Goal: Task Accomplishment & Management: Manage account settings

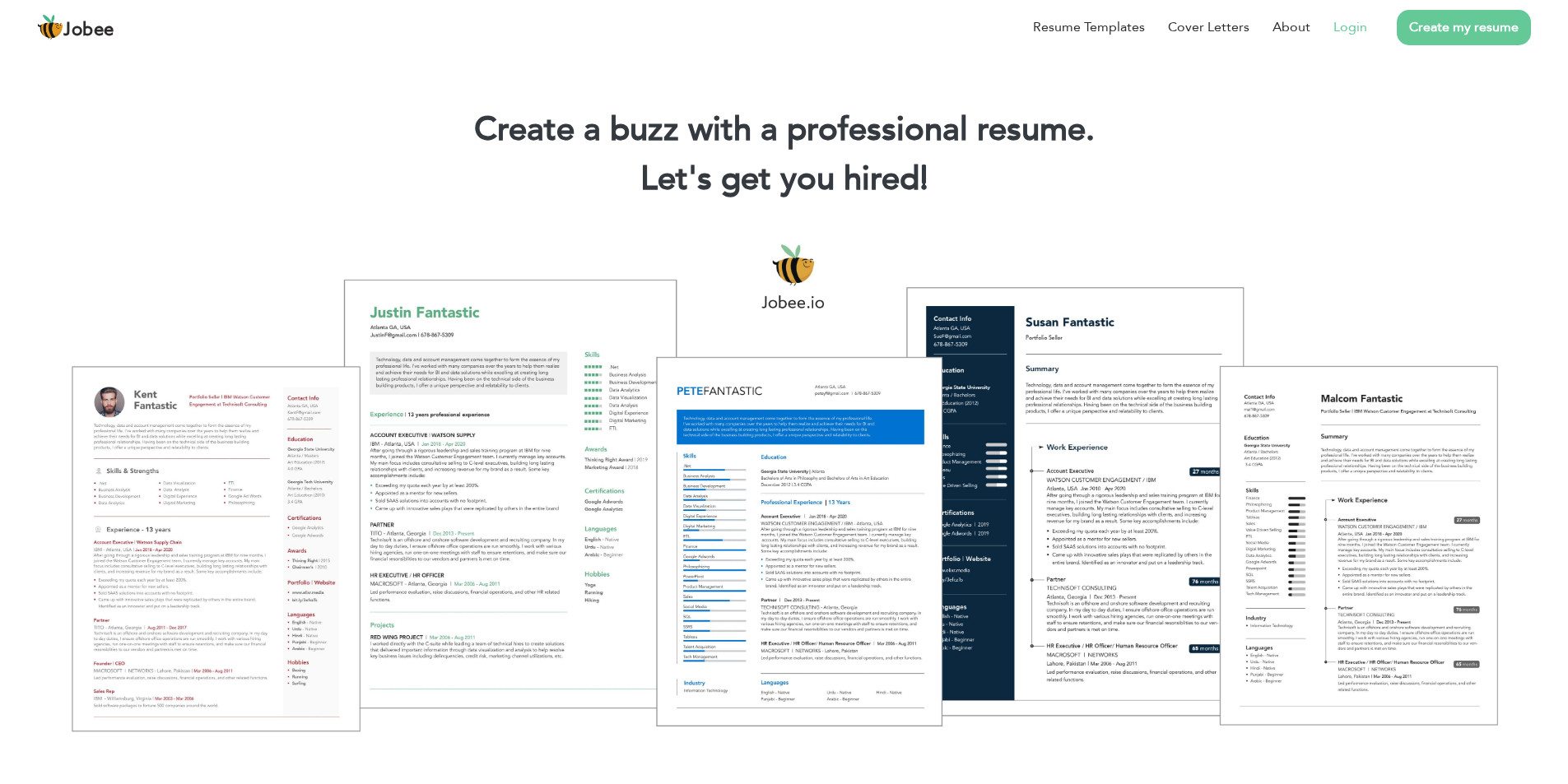
click at [1355, 32] on link "Login" at bounding box center [1350, 28] width 34 height 20
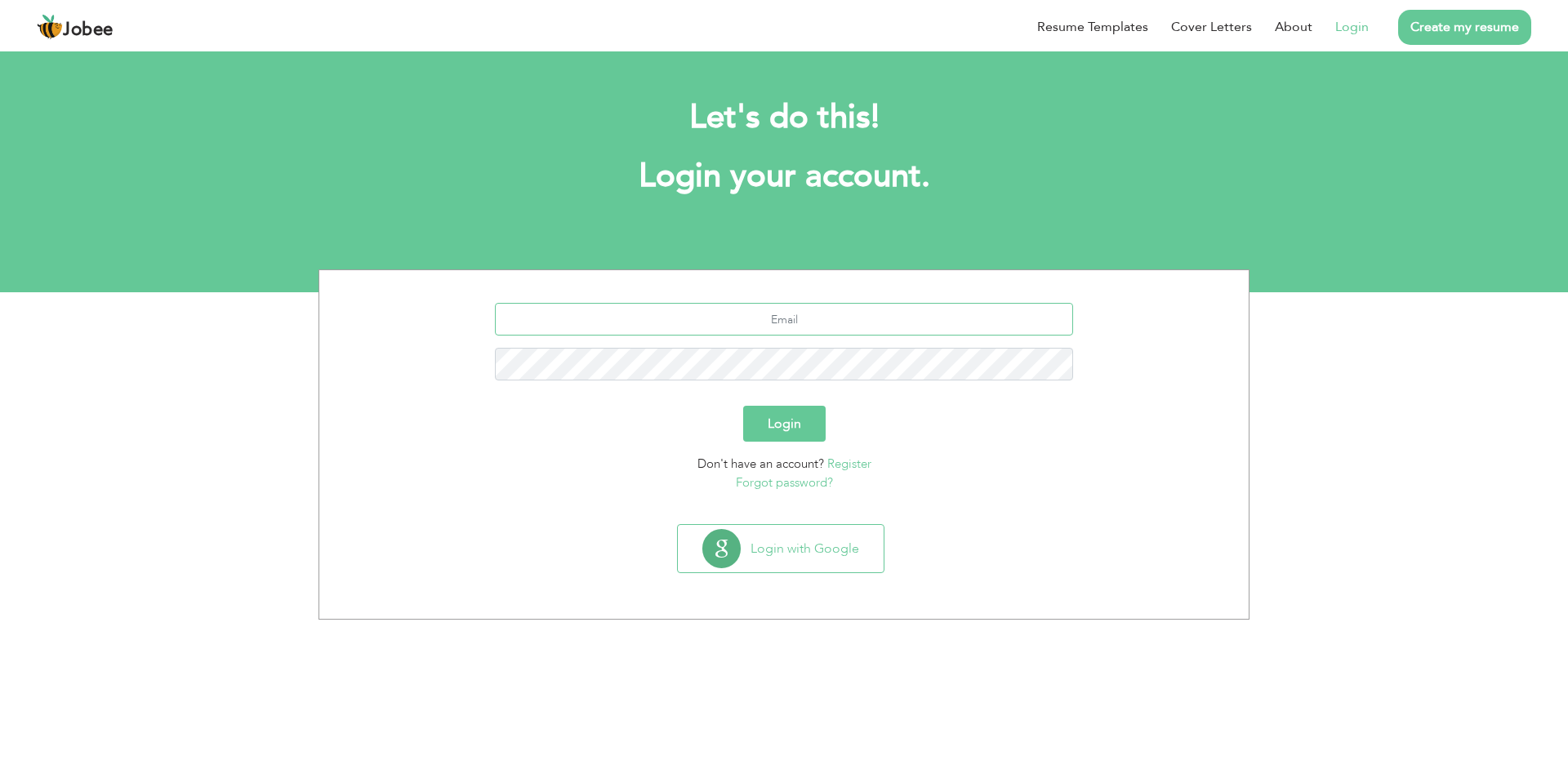
click at [745, 332] on input "text" at bounding box center [784, 319] width 579 height 32
type input "hassibutt1@gmail.com"
click at [743, 406] on button "Login" at bounding box center [784, 423] width 82 height 36
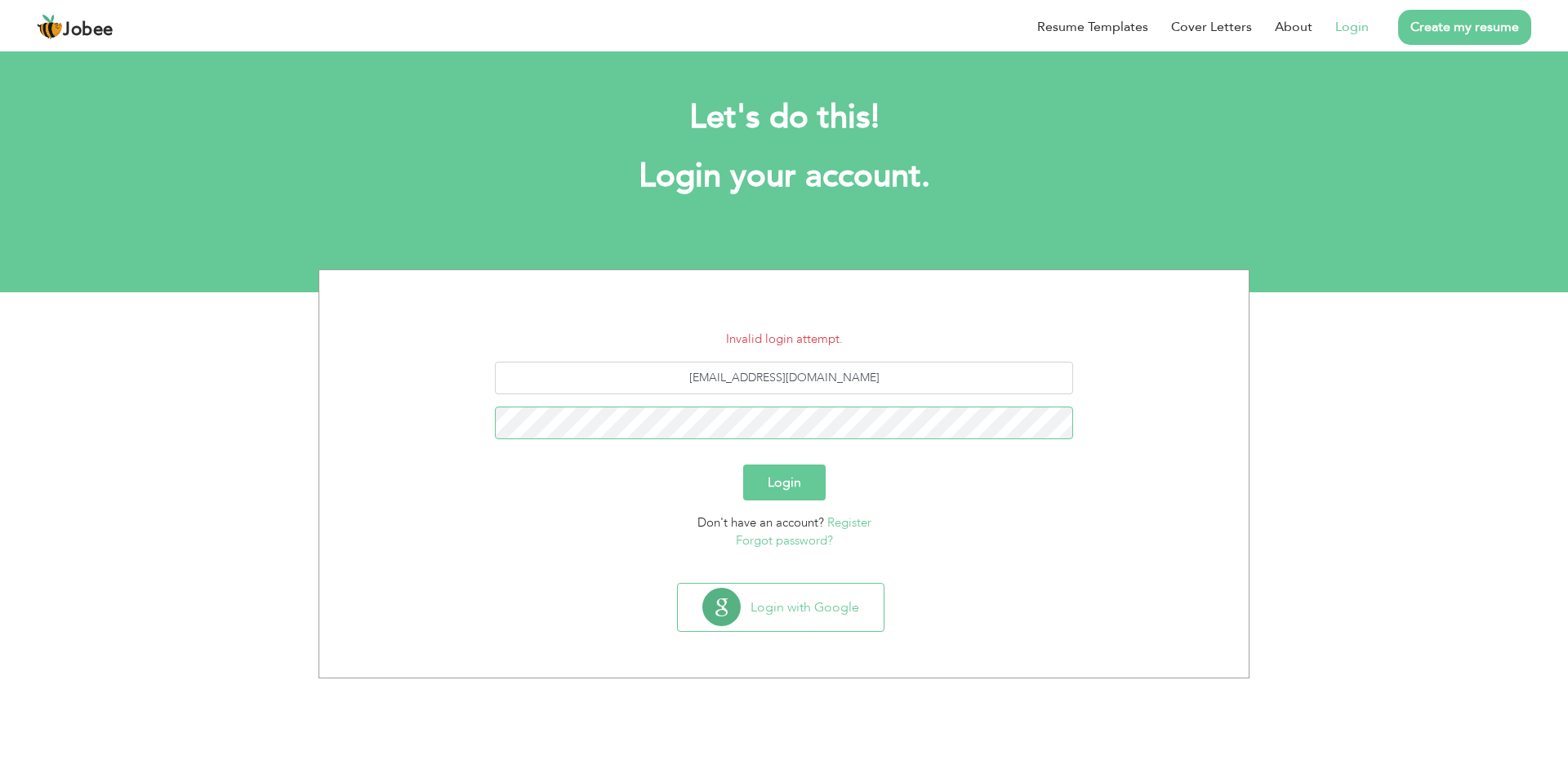
click at [743, 465] on button "Login" at bounding box center [784, 482] width 82 height 36
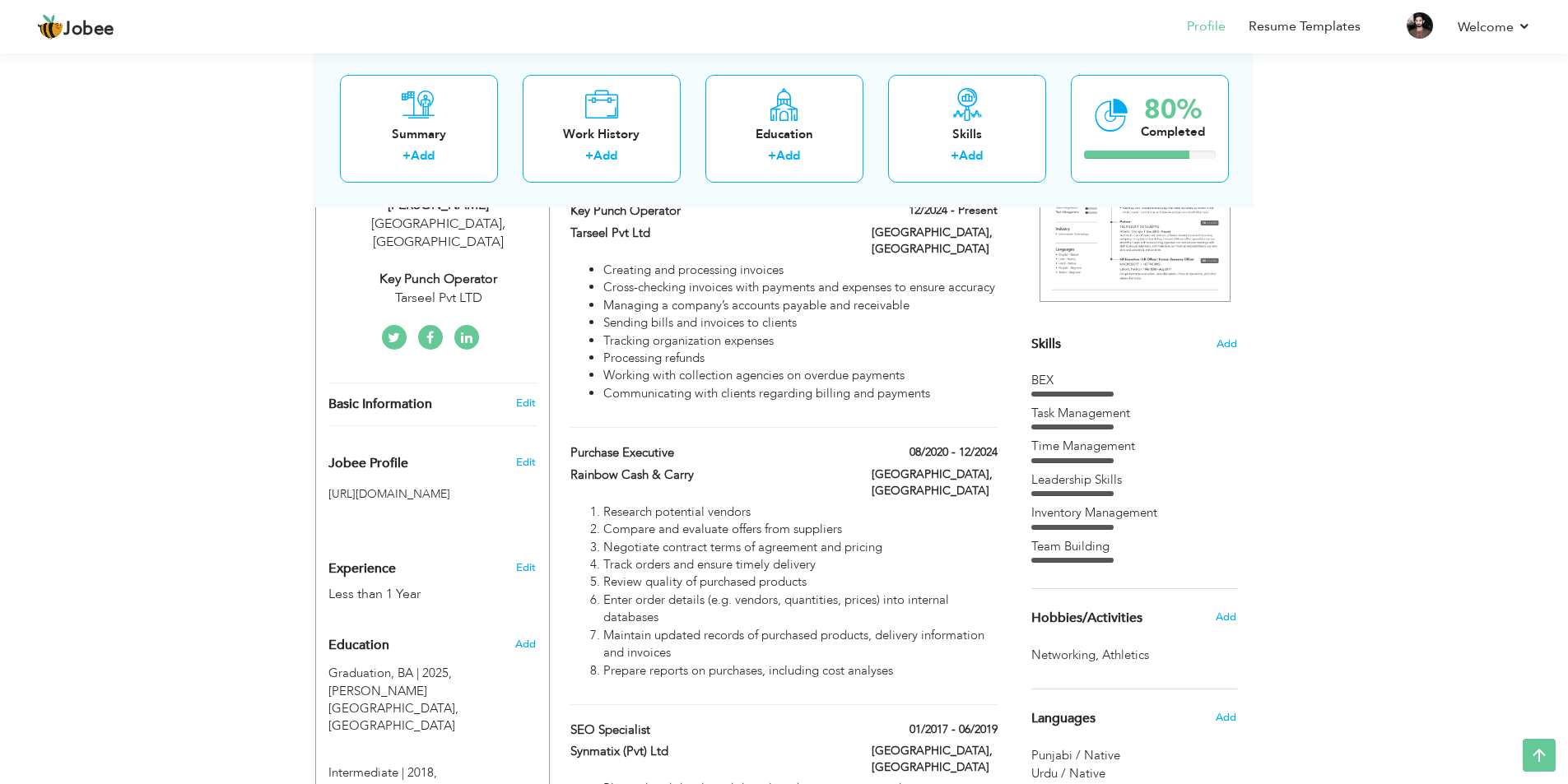
scroll to position [614, 0]
